Goal: Check status

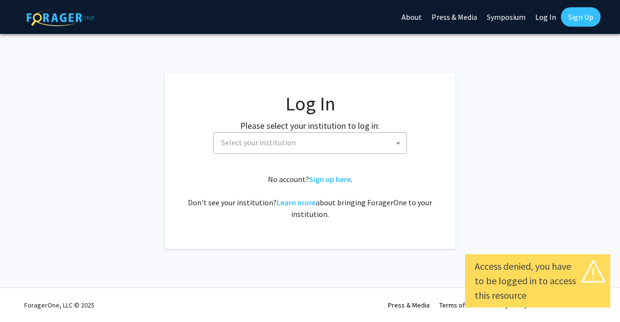
select select
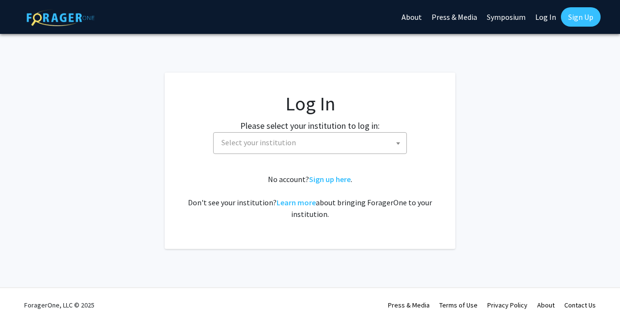
click at [319, 143] on span "Select your institution" at bounding box center [311, 143] width 189 height 20
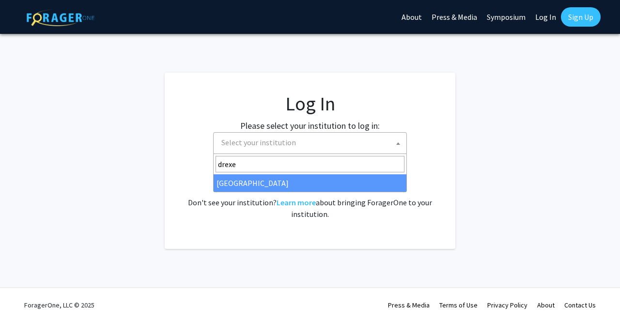
type input "drexel"
select select "6"
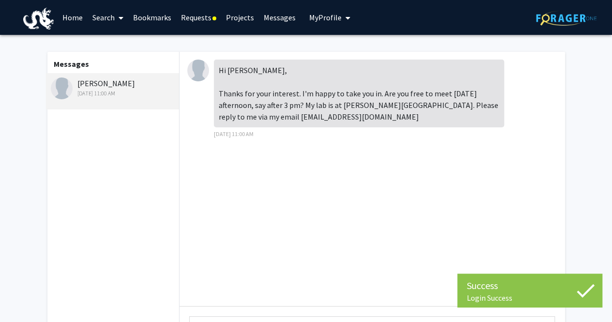
click at [208, 21] on link "Requests" at bounding box center [198, 17] width 45 height 34
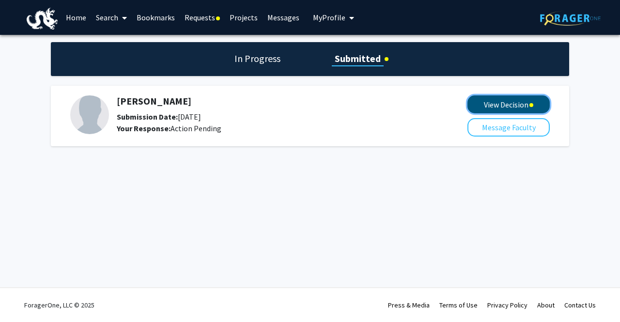
click at [497, 100] on button "View Decision" at bounding box center [508, 104] width 82 height 18
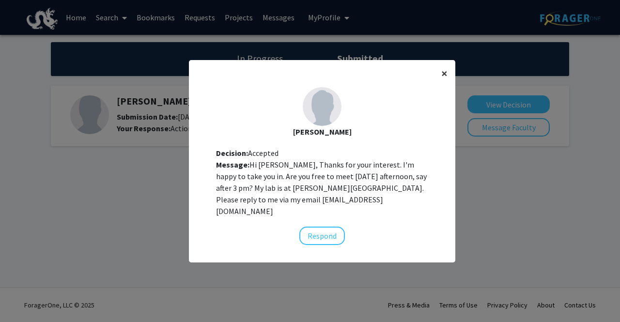
click at [442, 76] on span "×" at bounding box center [444, 73] width 6 height 15
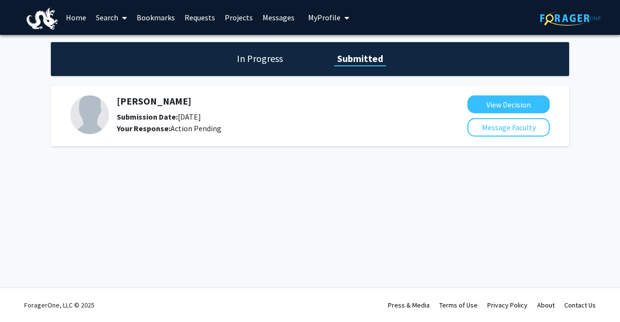
click at [268, 54] on h1 "In Progress" at bounding box center [260, 59] width 52 height 14
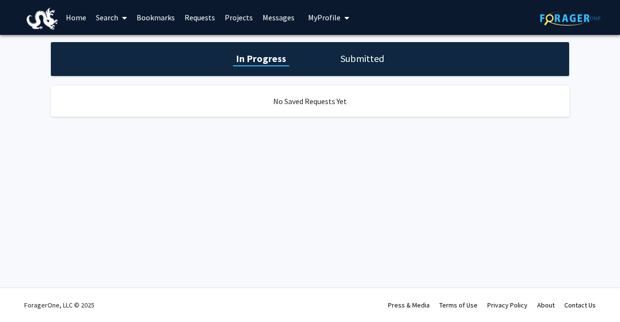
click at [356, 53] on h1 "Submitted" at bounding box center [361, 59] width 49 height 14
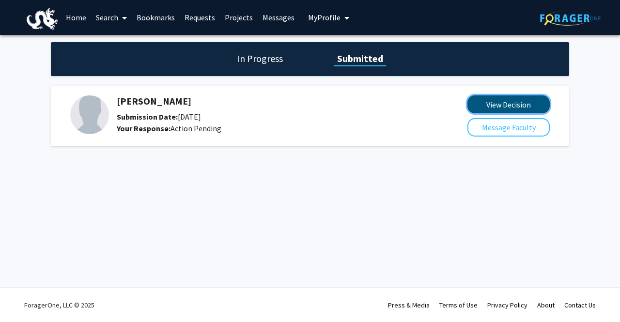
click at [479, 105] on button "View Decision" at bounding box center [508, 104] width 82 height 18
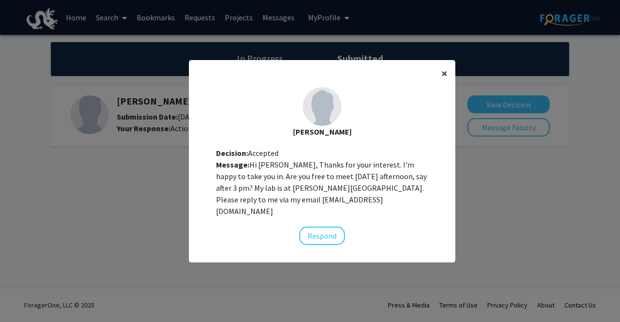
click at [441, 73] on span "×" at bounding box center [444, 73] width 6 height 15
